Goal: Information Seeking & Learning: Learn about a topic

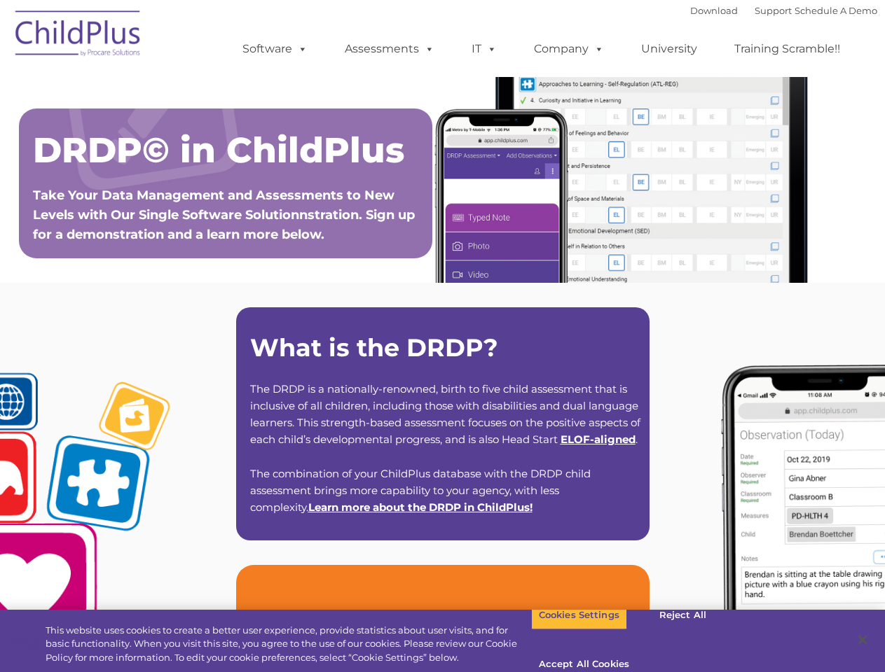
type input ""
click at [442, 336] on strong "What is the DRDP?" at bounding box center [374, 348] width 248 height 30
click at [300, 48] on span at bounding box center [299, 48] width 15 height 13
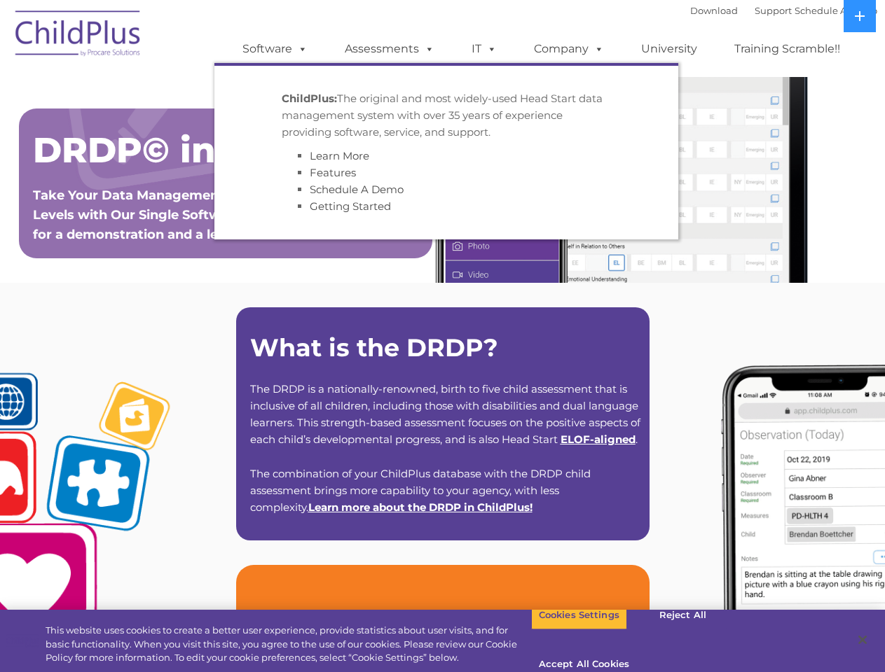
click at [427, 48] on span at bounding box center [426, 48] width 15 height 13
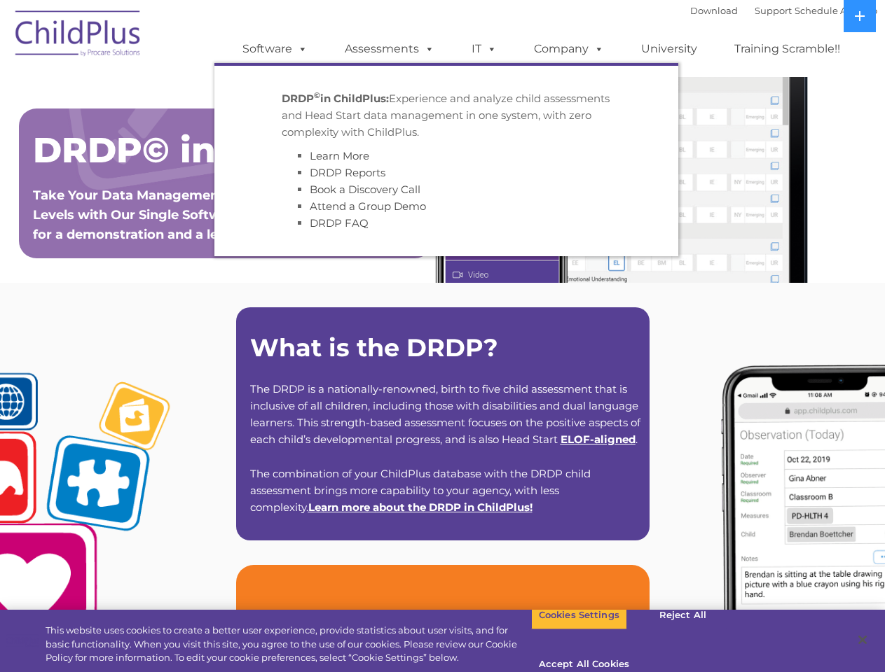
click at [484, 49] on span at bounding box center [488, 48] width 15 height 13
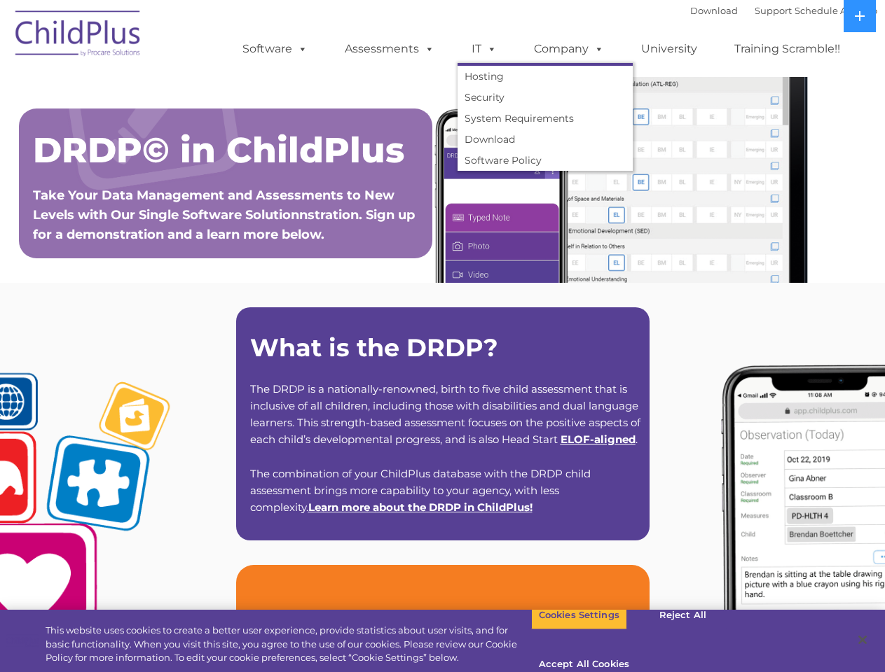
click at [489, 48] on span at bounding box center [488, 48] width 15 height 13
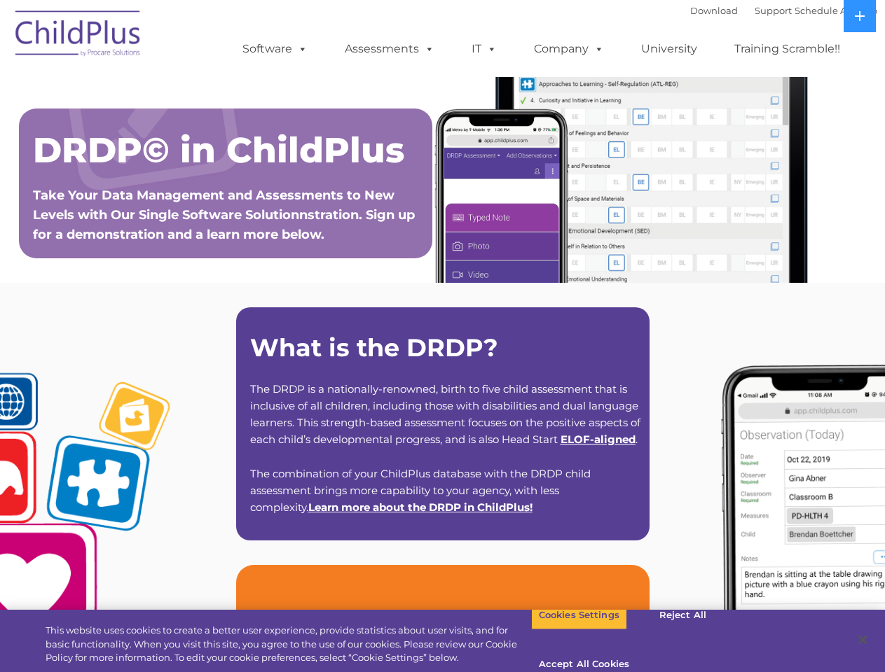
click at [568, 49] on link "Company" at bounding box center [569, 49] width 98 height 28
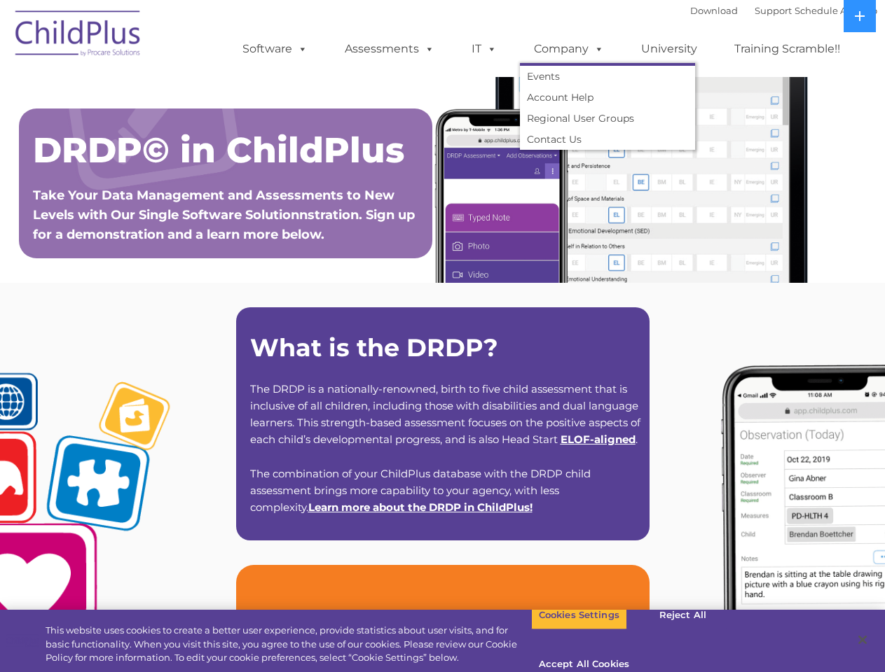
click at [595, 48] on span at bounding box center [595, 48] width 15 height 13
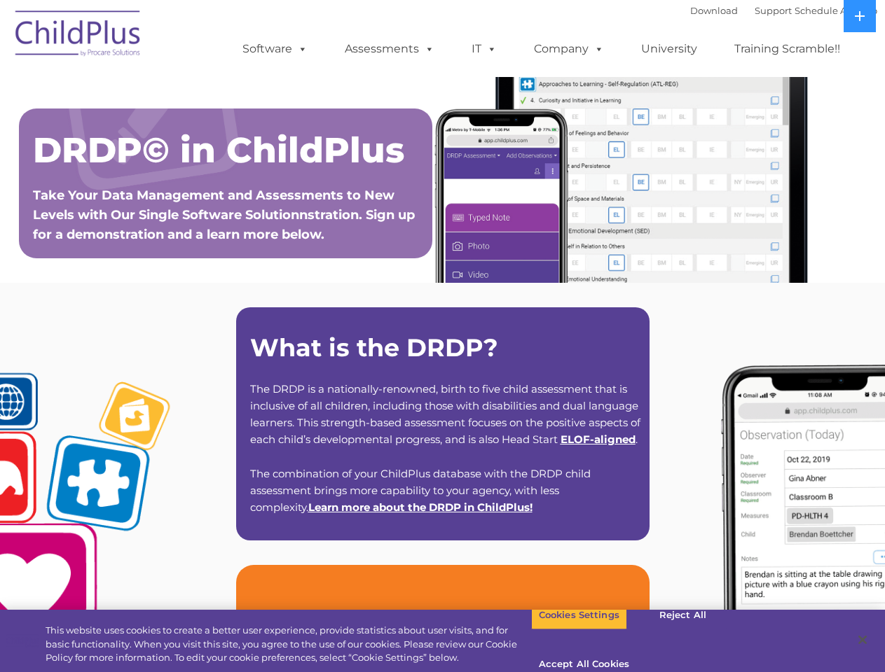
click at [859, 16] on icon at bounding box center [859, 16] width 10 height 10
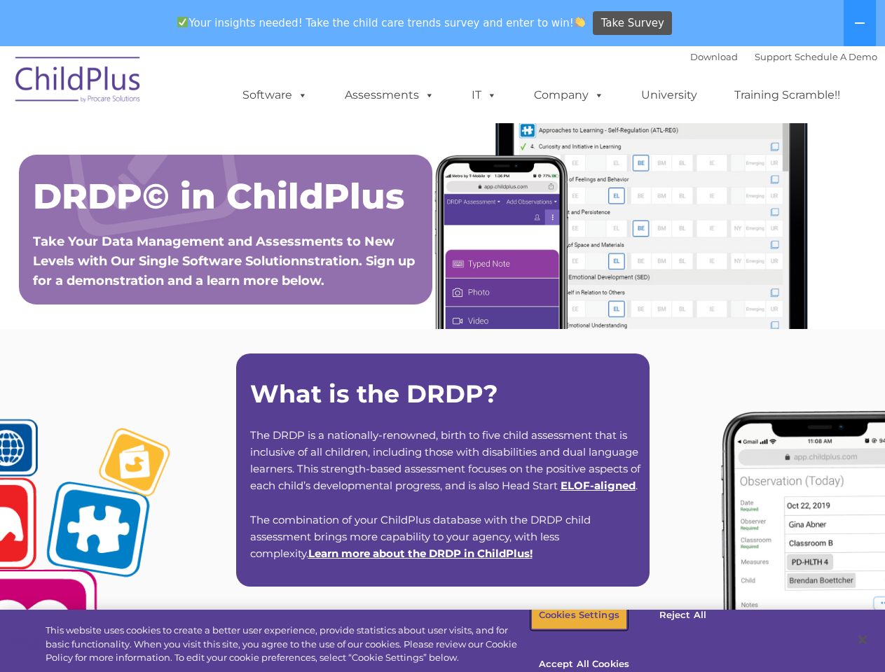
click at [568, 630] on button "Cookies Settings" at bounding box center [579, 615] width 96 height 29
